Goal: Transaction & Acquisition: Book appointment/travel/reservation

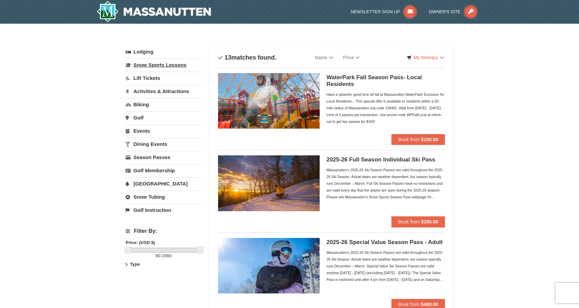
click at [162, 67] on link "Snow Sports Lessons" at bounding box center [163, 65] width 75 height 13
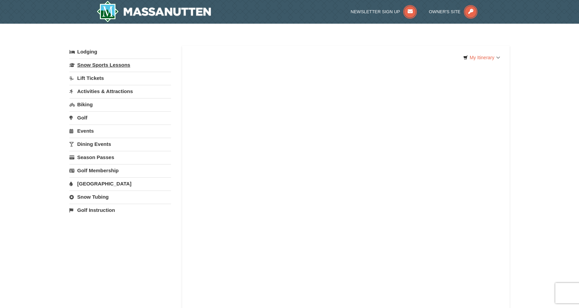
click at [123, 63] on link "Snow Sports Lessons" at bounding box center [120, 65] width 102 height 13
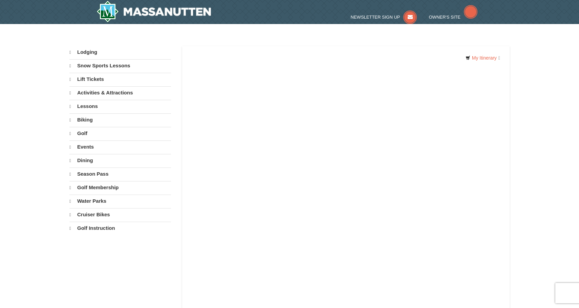
select select "10"
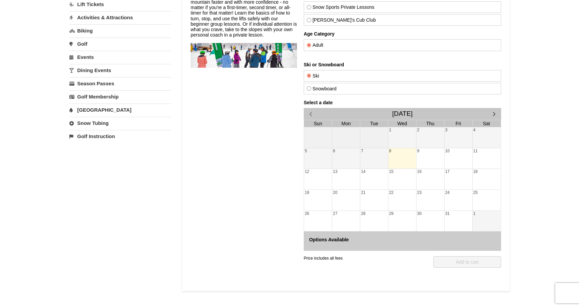
scroll to position [81, 0]
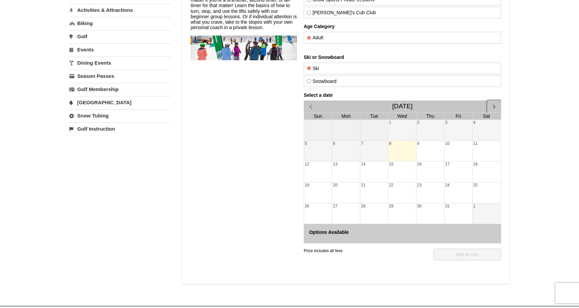
click at [496, 105] on span "button" at bounding box center [493, 106] width 7 height 7
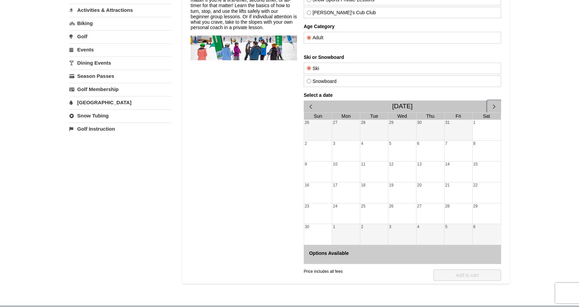
click at [496, 105] on span "button" at bounding box center [493, 106] width 7 height 7
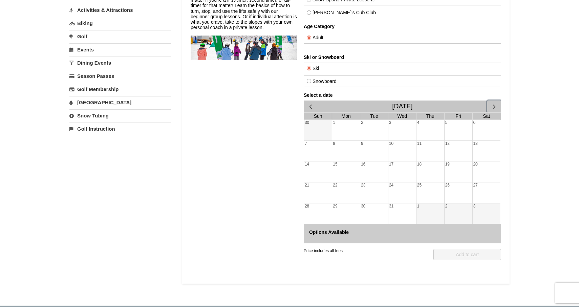
click at [347, 189] on div "22" at bounding box center [346, 192] width 28 height 21
click at [371, 195] on div "23" at bounding box center [374, 192] width 28 height 21
click at [309, 82] on input "Snowboard" at bounding box center [309, 81] width 4 height 4
radio input "true"
click at [335, 185] on div "22" at bounding box center [346, 192] width 28 height 21
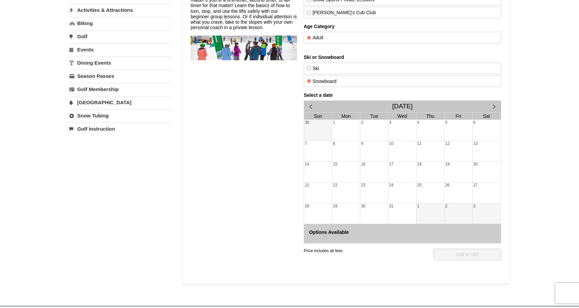
click at [308, 187] on div "21" at bounding box center [318, 192] width 28 height 21
click at [309, 162] on div "14" at bounding box center [318, 171] width 28 height 21
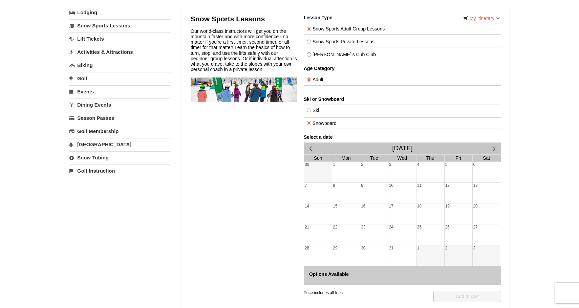
scroll to position [0, 0]
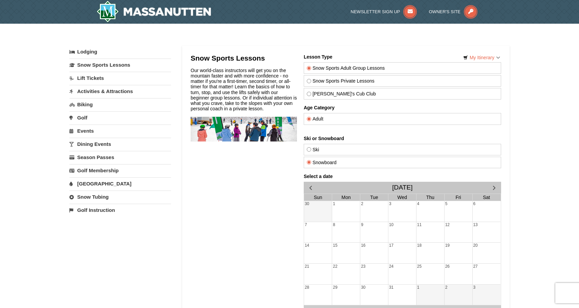
click at [309, 79] on input "Snow Sports Private Lessons" at bounding box center [309, 81] width 4 height 4
radio input "true"
click at [362, 207] on div "2" at bounding box center [374, 211] width 28 height 21
click at [308, 93] on input "Theo's Cub Club" at bounding box center [309, 94] width 4 height 4
radio input "true"
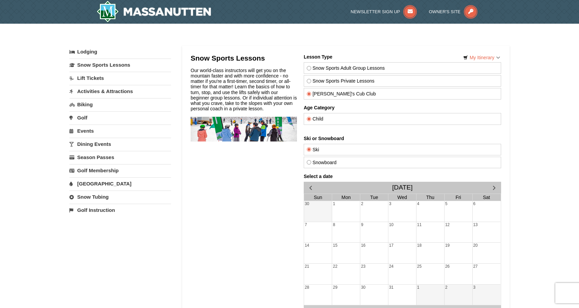
click at [398, 279] on div "24" at bounding box center [402, 274] width 28 height 21
click at [248, 212] on div "Snow Sports Lessons Our world-class instructors will get you on the mountain fa…" at bounding box center [243, 208] width 106 height 309
click at [365, 207] on div "2" at bounding box center [374, 211] width 28 height 21
